Goal: Check status: Check status

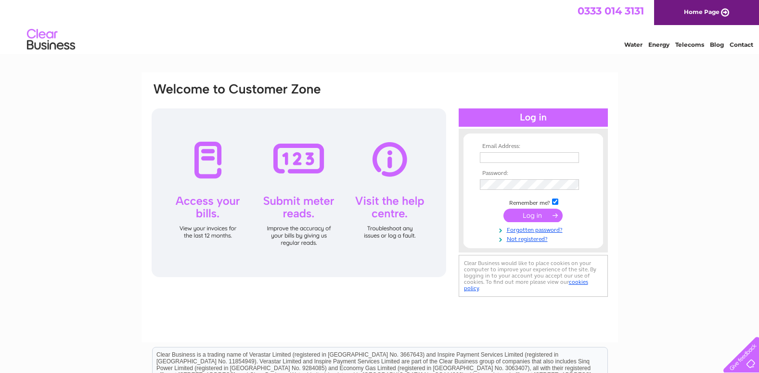
type input "christinegreenlees@hotmail.com"
click at [534, 213] on input "submit" at bounding box center [533, 215] width 59 height 13
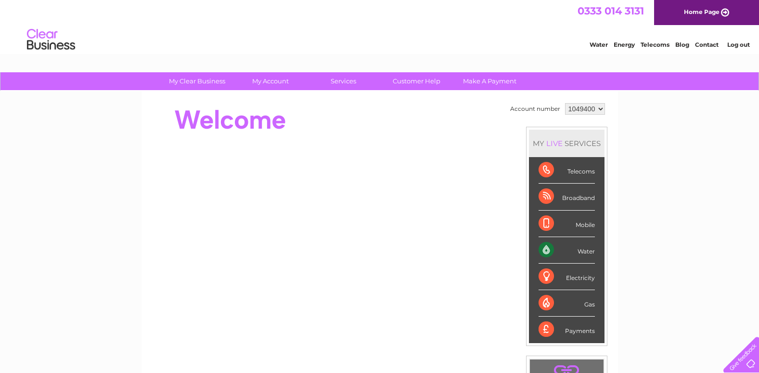
click at [563, 245] on div "Water" at bounding box center [567, 250] width 56 height 26
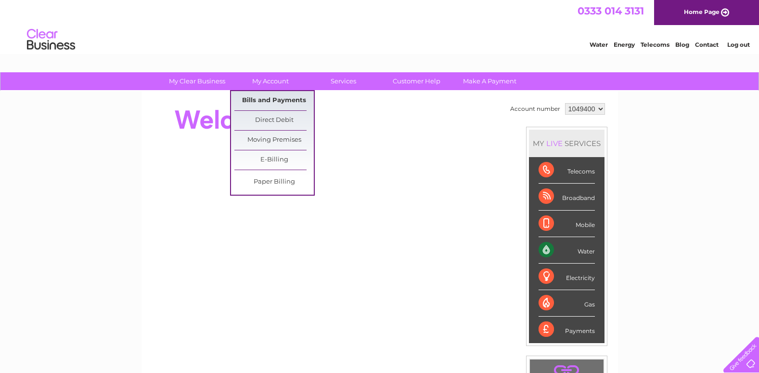
click at [279, 97] on link "Bills and Payments" at bounding box center [274, 100] width 79 height 19
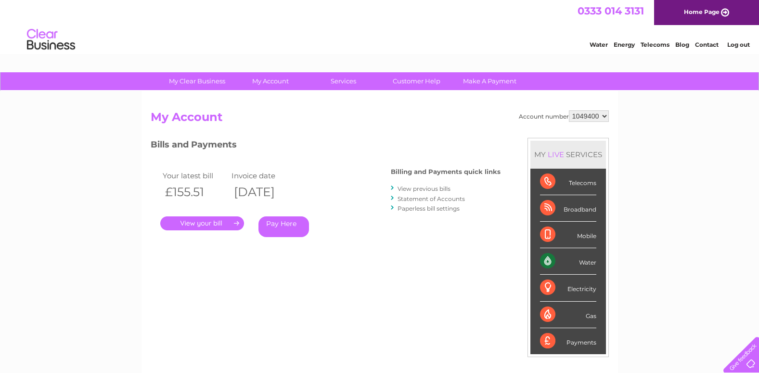
click at [200, 222] on link "." at bounding box center [202, 223] width 84 height 14
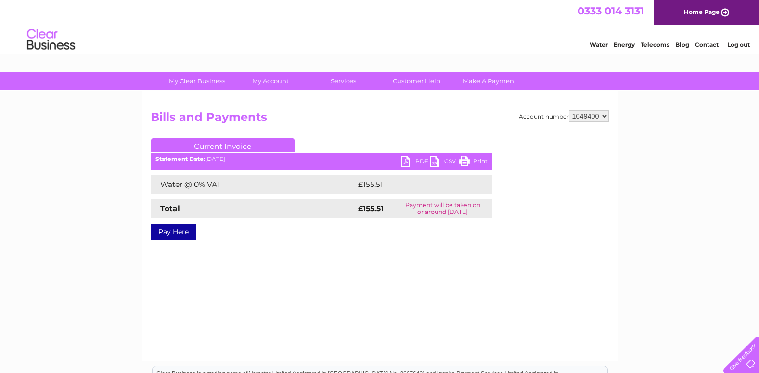
click at [416, 158] on link "PDF" at bounding box center [415, 163] width 29 height 14
click at [742, 45] on link "Log out" at bounding box center [739, 44] width 23 height 7
